Goal: Find specific page/section: Find specific page/section

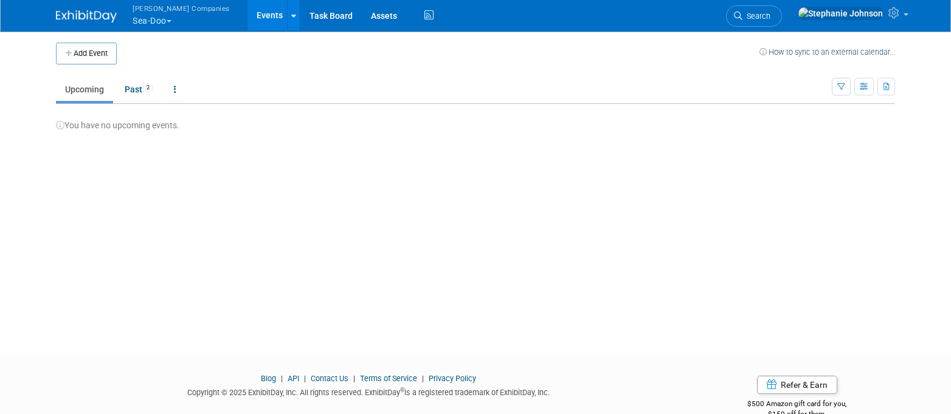
click at [171, 16] on button "[PERSON_NAME] Companies Sea-Doo" at bounding box center [188, 16] width 114 height 32
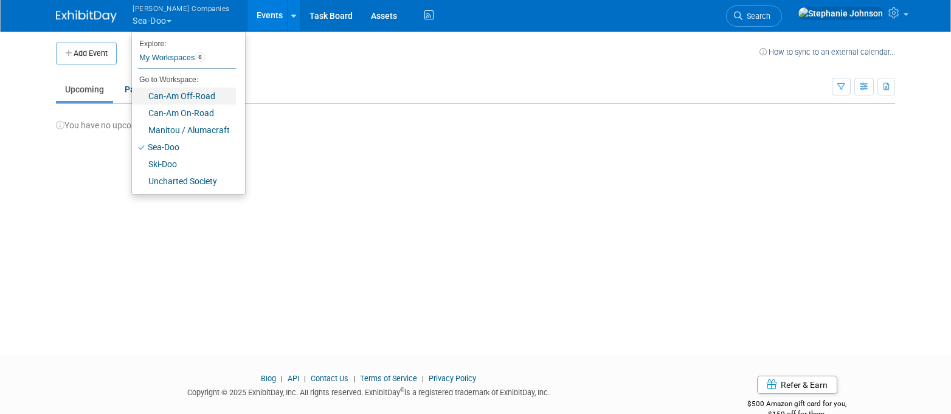
click at [182, 100] on link "Can-Am Off-Road" at bounding box center [184, 96] width 104 height 17
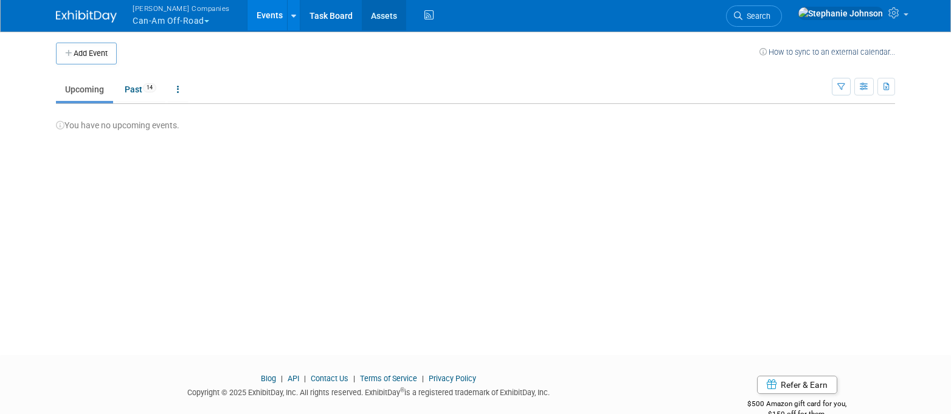
click at [372, 18] on link "Assets" at bounding box center [384, 15] width 44 height 30
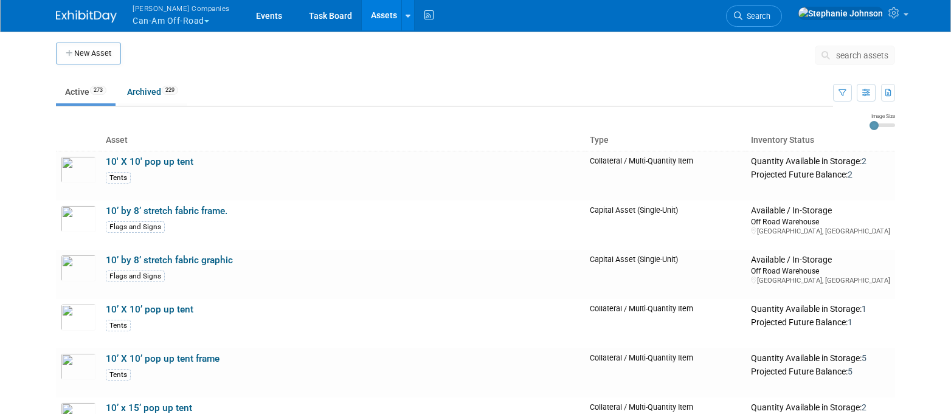
click at [867, 55] on span "search assets" at bounding box center [862, 55] width 52 height 10
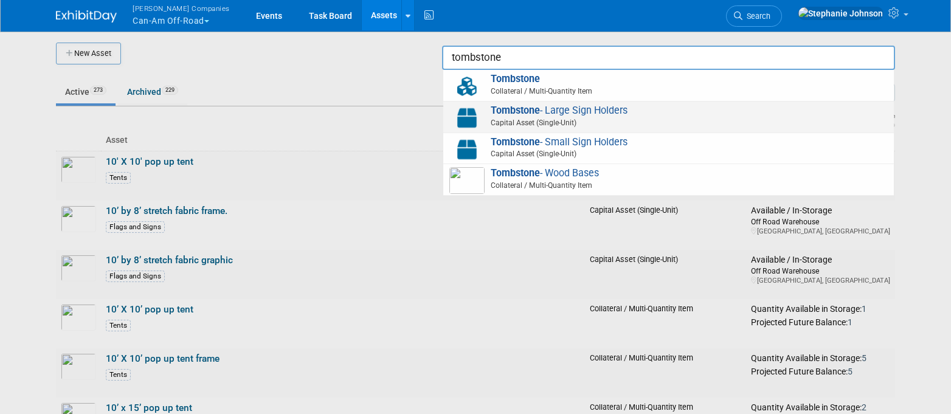
click at [511, 117] on span "Capital Asset (Single-Unit)" at bounding box center [670, 122] width 435 height 11
type input "Tombstone - Large Sign Holders"
